Goal: Task Accomplishment & Management: Manage account settings

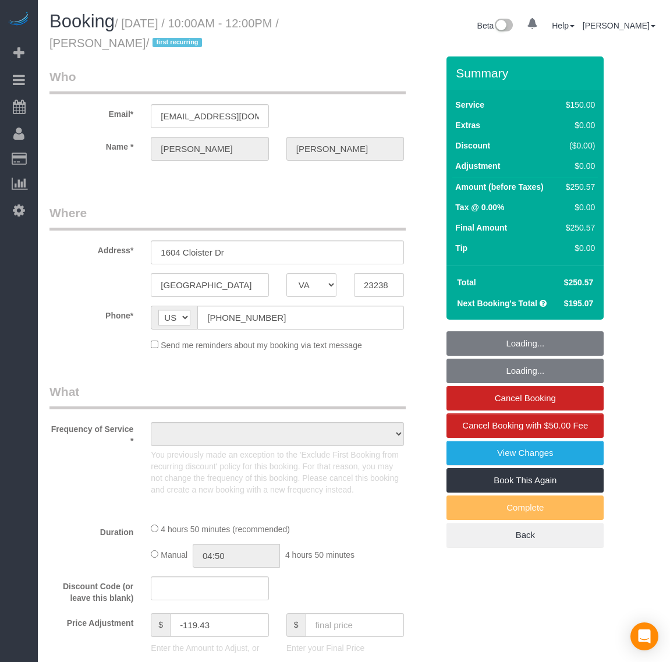
select select "VA"
select select "object:6981"
select select "string:fspay-9f32170a-b36f-4253-84dd-320aa88c4fdd"
select select "spot102"
select select "number:4"
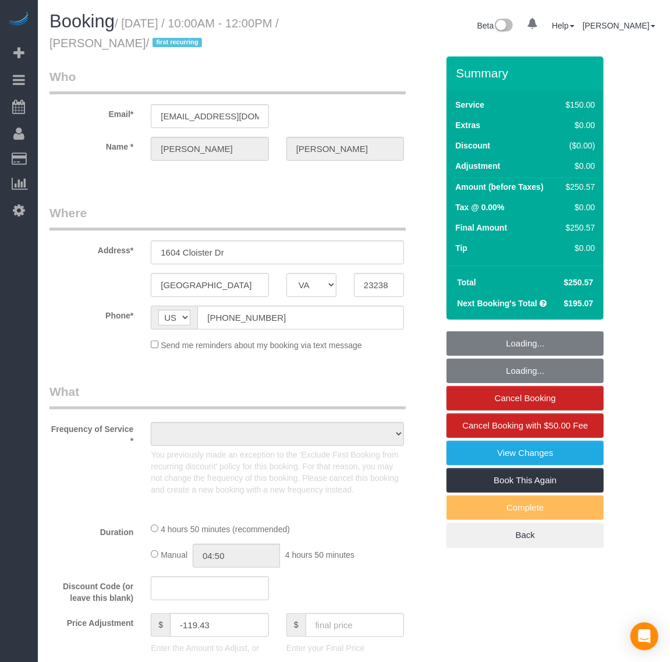
select select "number:42"
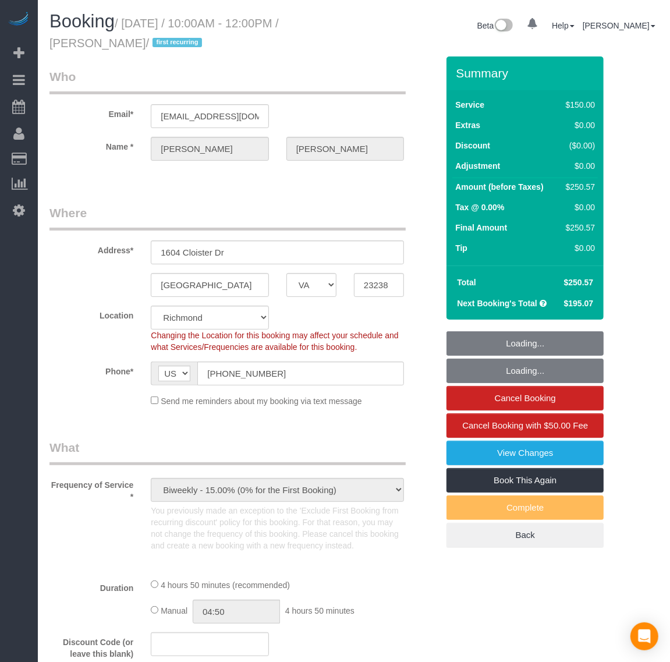
select select "2001"
select select "2"
select select "1"
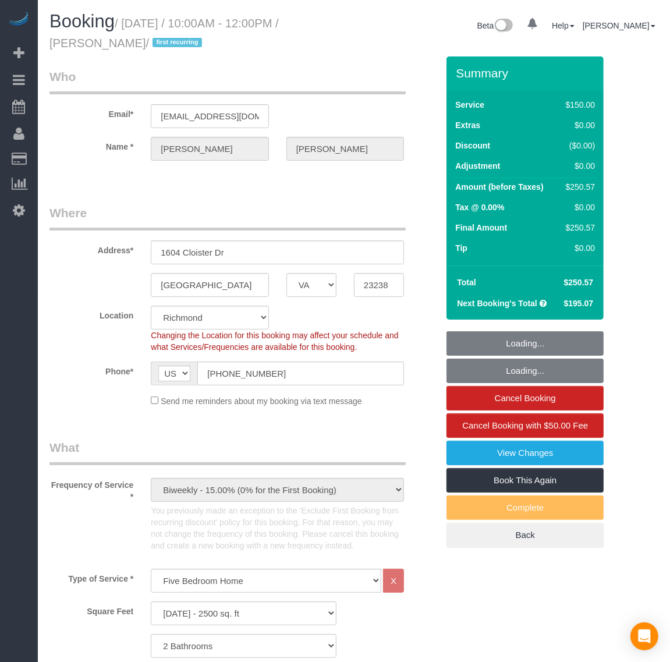
select select "object:7354"
select select "2001"
select select "2"
select select "1"
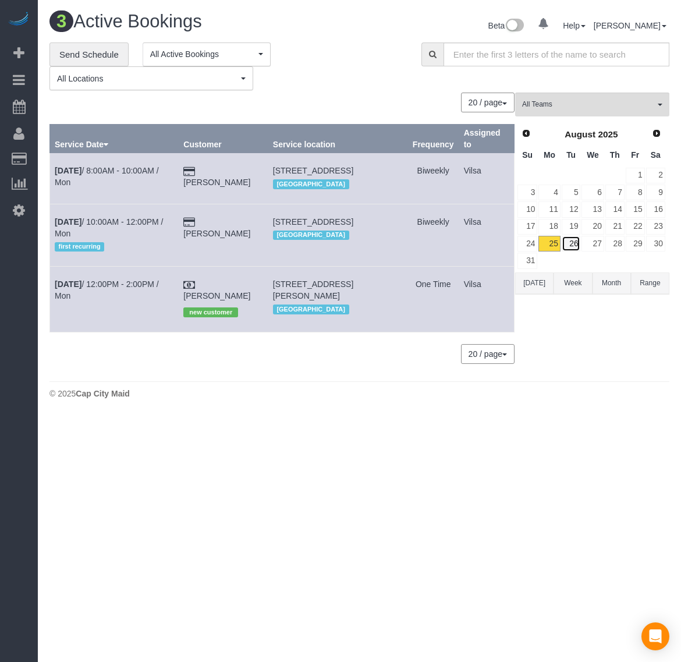
click at [575, 246] on link "26" at bounding box center [571, 244] width 19 height 16
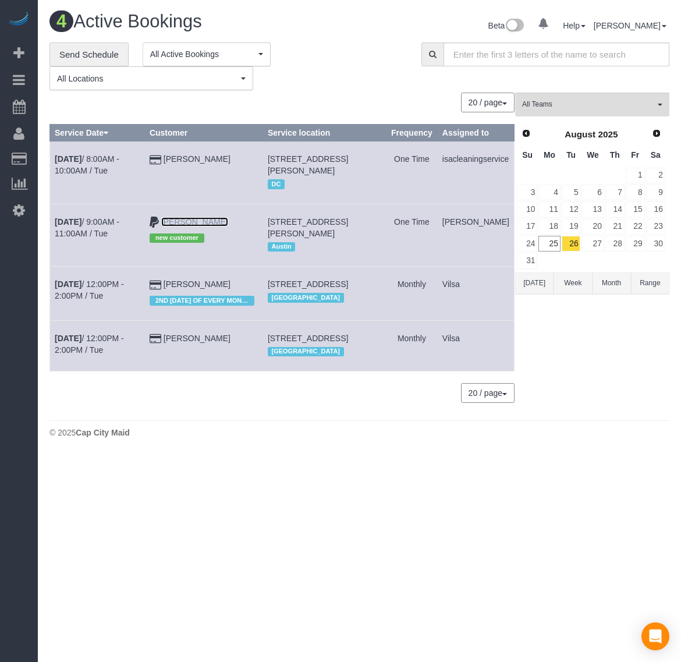
click at [187, 219] on link "[PERSON_NAME]" at bounding box center [194, 221] width 67 height 9
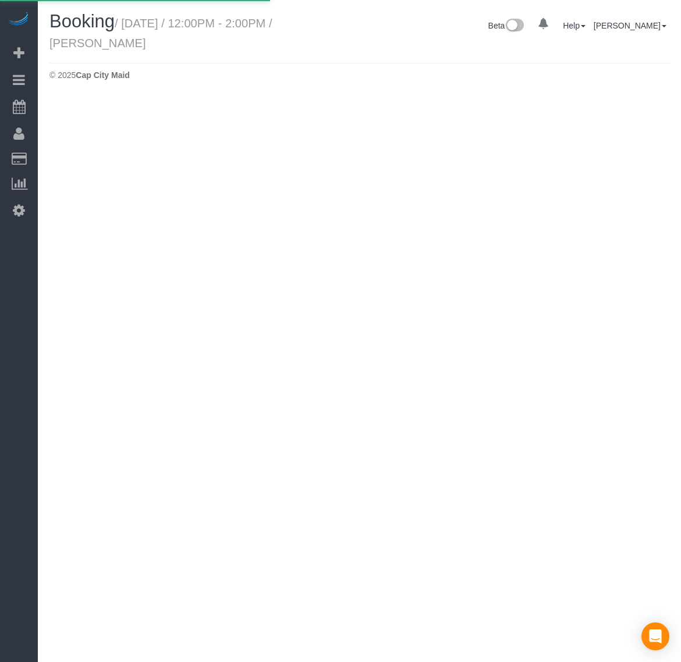
select select "VA"
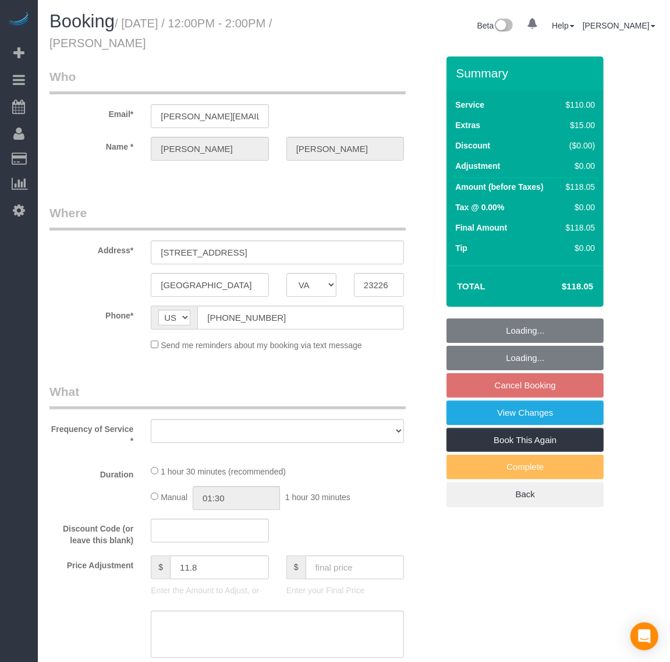
select select "string:fspay-72d76d84-8e9e-4e40-be95-7357fbc84c29"
select select "object:8384"
select select "number:3"
select select "number:41"
select select "number:23"
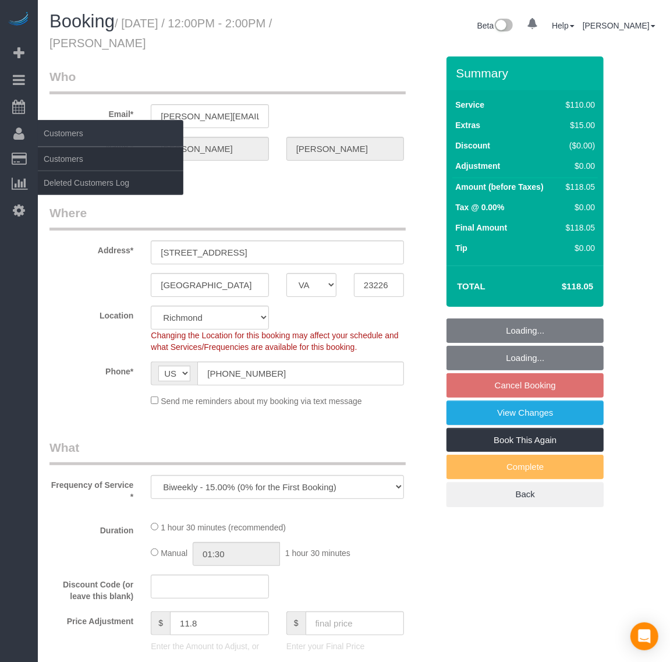
select select "spot121"
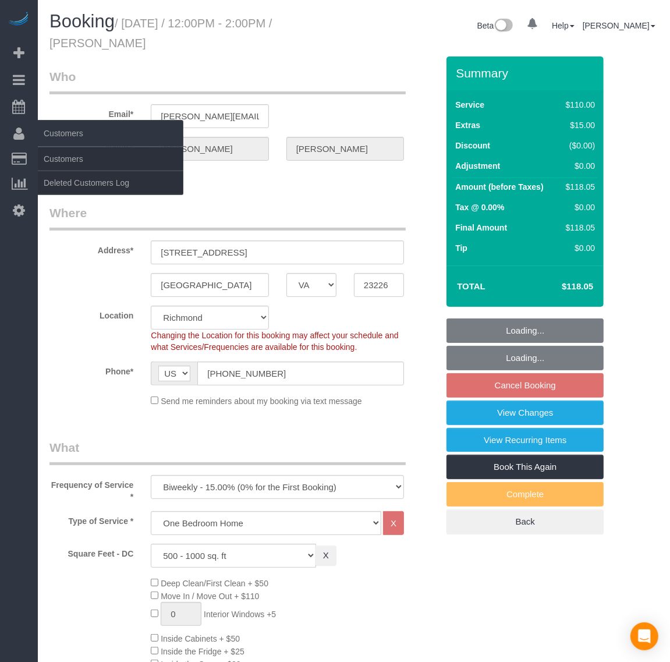
select select "object:8531"
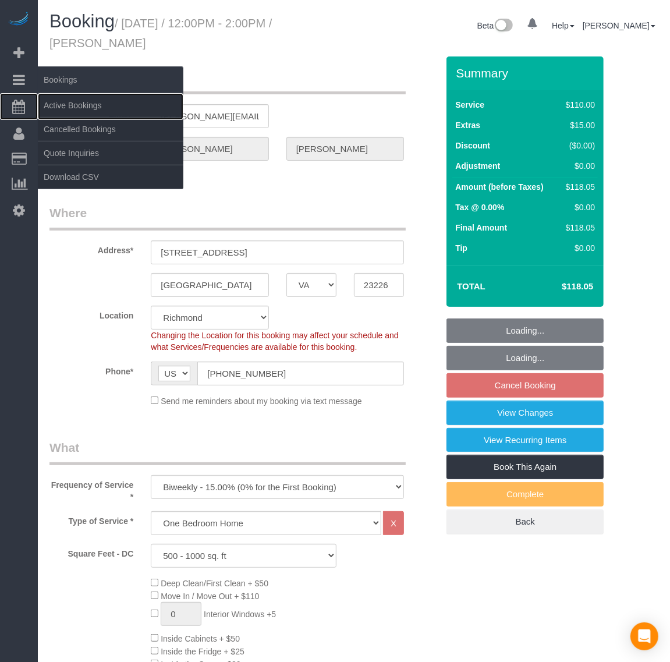
drag, startPoint x: 54, startPoint y: 101, endPoint x: 22, endPoint y: 79, distance: 38.6
click at [52, 100] on span "Scheduler" at bounding box center [111, 106] width 146 height 27
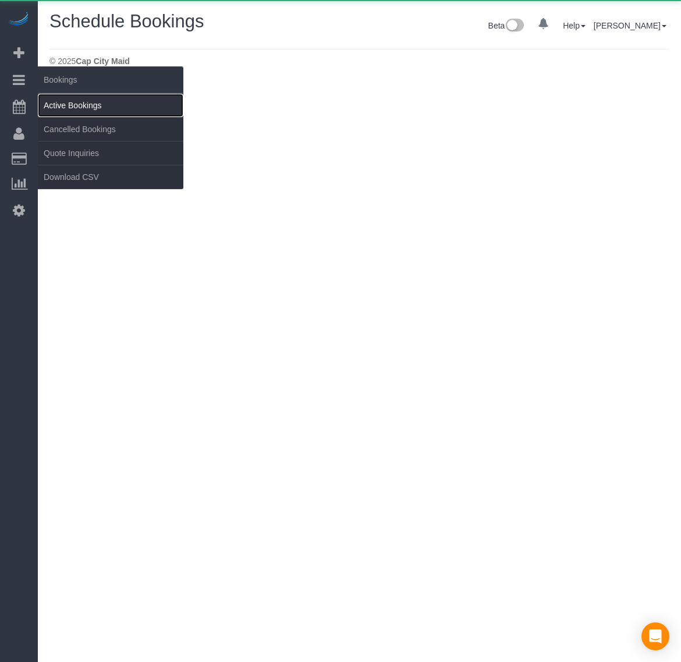
click at [68, 97] on link "Active Bookings" at bounding box center [111, 105] width 146 height 23
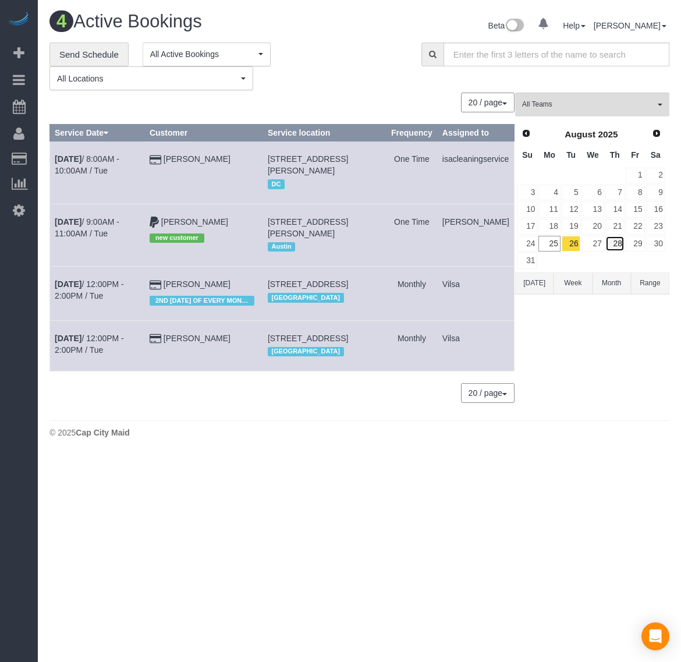
click at [618, 246] on link "28" at bounding box center [615, 244] width 19 height 16
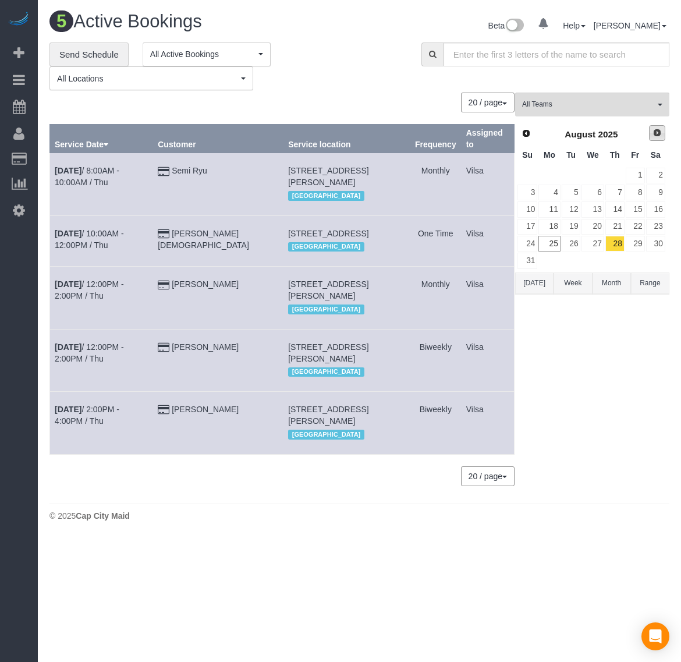
click at [654, 137] on span "Next" at bounding box center [657, 132] width 9 height 9
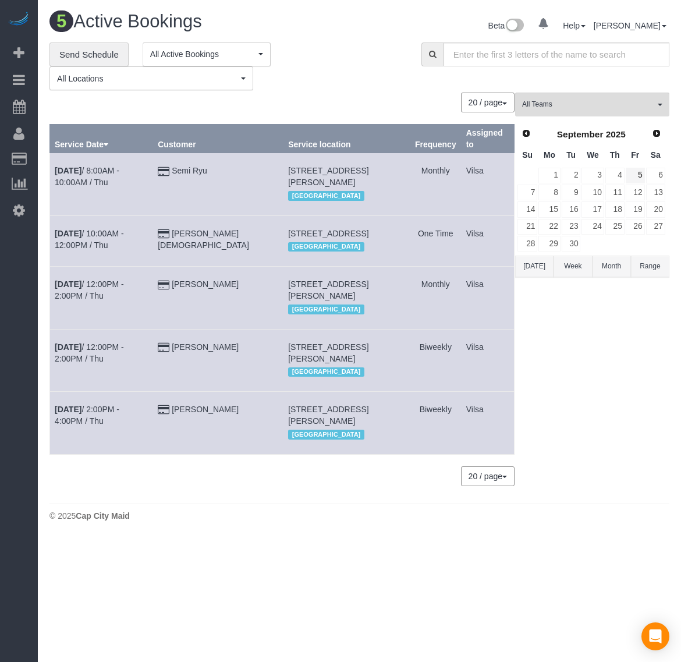
click at [625, 178] on td "5" at bounding box center [635, 175] width 20 height 17
click at [612, 175] on link "4" at bounding box center [615, 176] width 19 height 16
